Goal: Check status: Check status

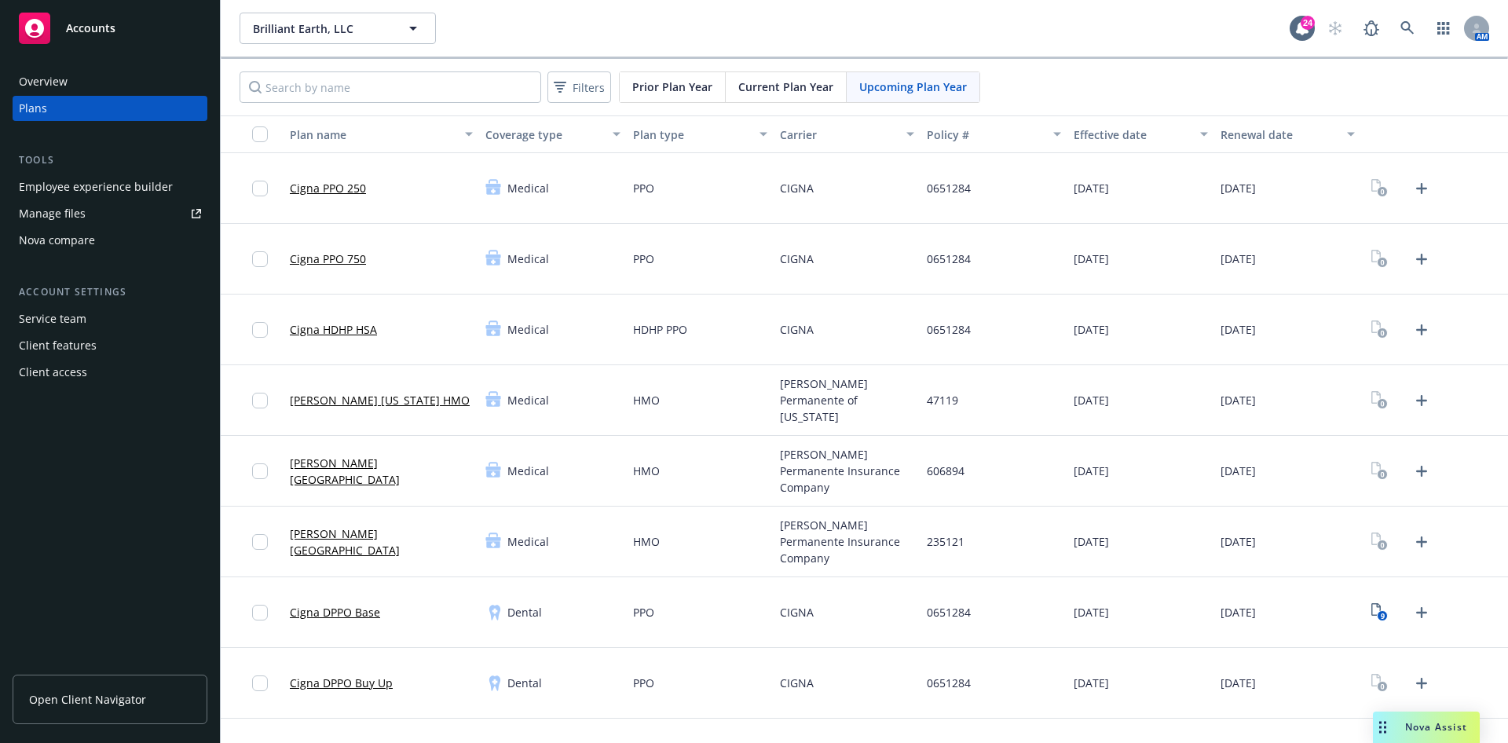
click at [771, 76] on div "Current Plan Year" at bounding box center [786, 87] width 121 height 30
click at [955, 87] on span "Upcoming Plan Year" at bounding box center [913, 87] width 108 height 16
click at [660, 76] on div "Prior Plan Year" at bounding box center [673, 87] width 106 height 30
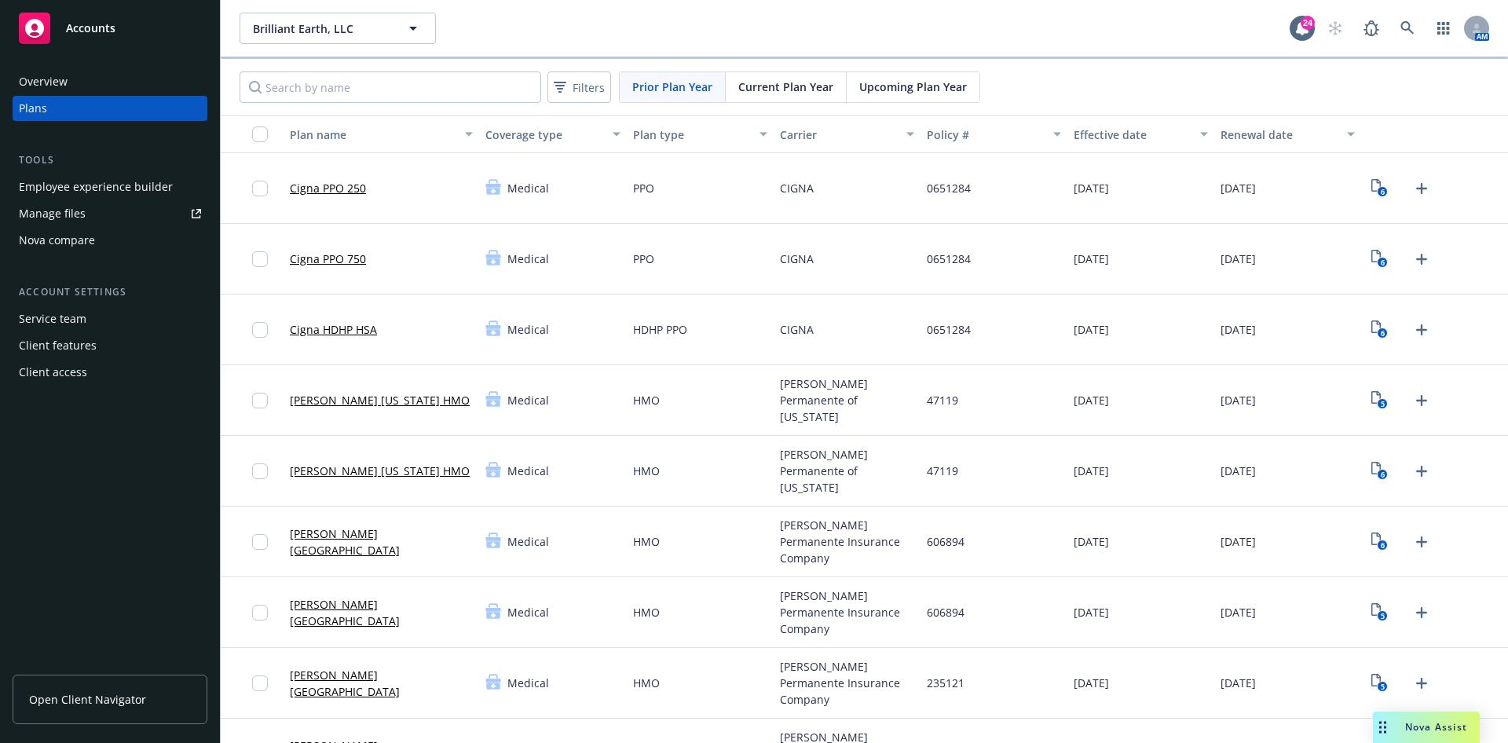
click at [753, 82] on span "Current Plan Year" at bounding box center [785, 87] width 95 height 16
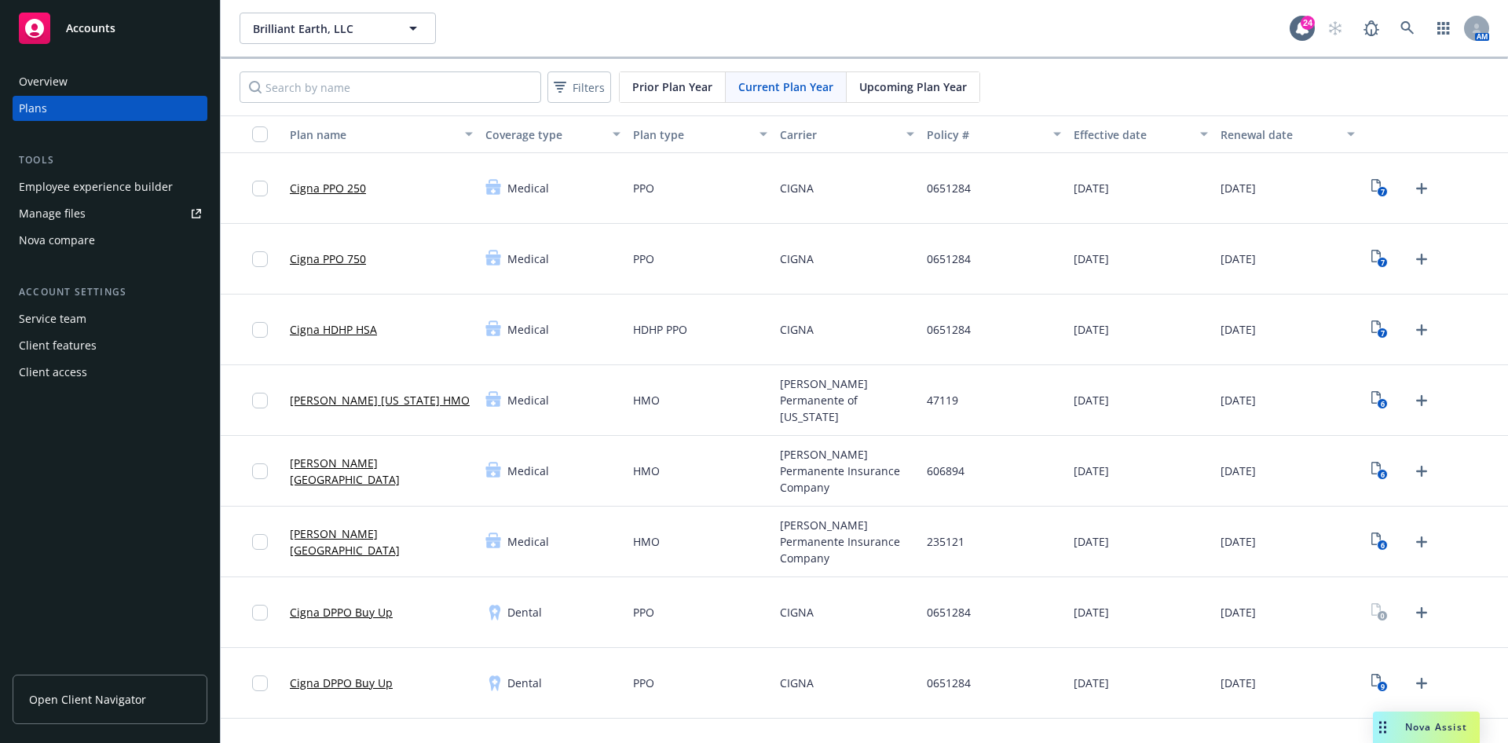
click at [851, 82] on div "Upcoming Plan Year" at bounding box center [913, 87] width 133 height 30
